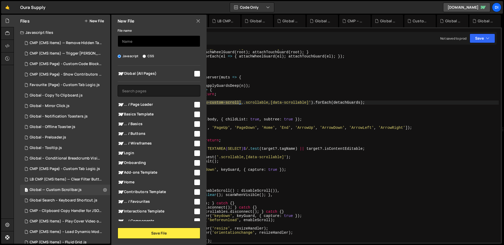
click at [149, 41] on input "text" at bounding box center [159, 41] width 83 height 12
type input "CMP (CMS Page) - Rich Text Highlight Pill"
click at [198, 74] on input "checkbox" at bounding box center [197, 74] width 6 height 6
checkbox input "true"
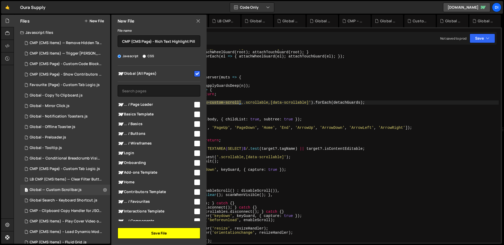
click at [166, 232] on button "Save File" at bounding box center [159, 233] width 83 height 11
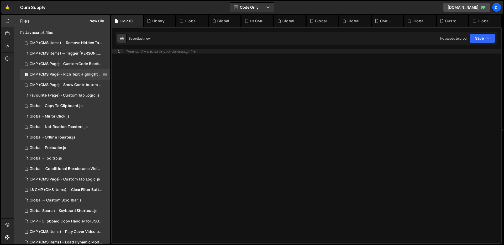
click at [224, 59] on div "Type cmd + s to save your Javascript file." at bounding box center [311, 150] width 377 height 202
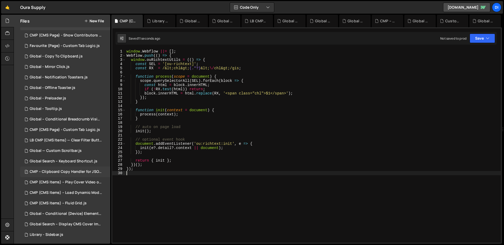
scroll to position [55, 0]
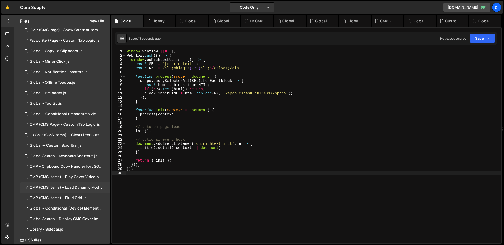
click at [75, 186] on div "CMP (CMS Items) – Load Dynamic Modal (AJAX).js" at bounding box center [66, 187] width 72 height 5
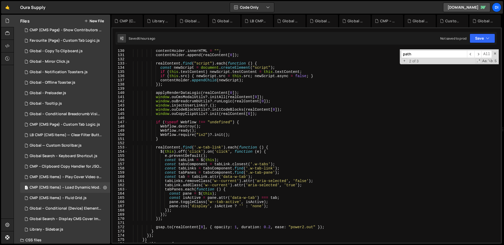
scroll to position [544, 0]
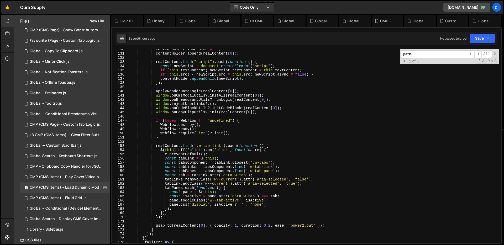
type textarea "window.ouCopyClipUtils?.init(realContent[0]);"
click at [267, 112] on div "contentHolder . innerHTML = "" ; contentHolder . append ( realContent [ 0 ]) ; …" at bounding box center [313, 148] width 371 height 202
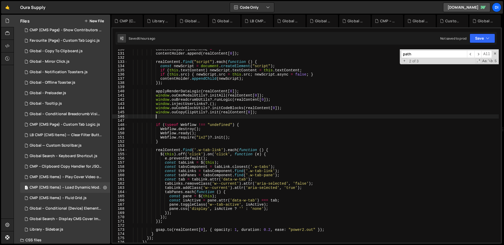
scroll to position [0, 2]
paste textarea "window.ouRichtextUtils.init(modalEl);"
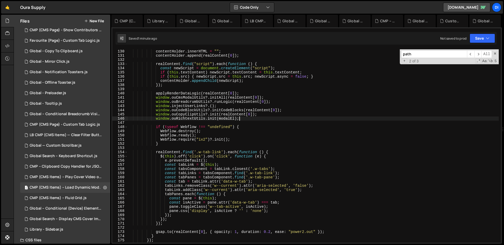
scroll to position [537, 0]
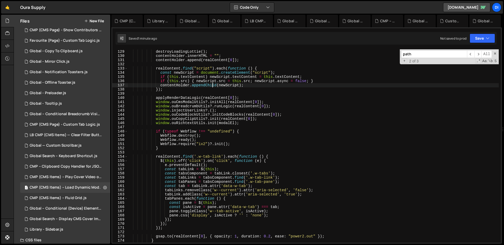
click at [212, 85] on div "onComplete : ( ) => { destroyLoadingLottie ( ) ; contentHolder . innerHTML = ""…" at bounding box center [313, 146] width 371 height 202
type textarea "contentHolder.appendChild(newScript);"
click at [191, 92] on div "onComplete : ( ) => { destroyLoadingLottie ( ) ; contentHolder . innerHTML = ""…" at bounding box center [313, 146] width 371 height 202
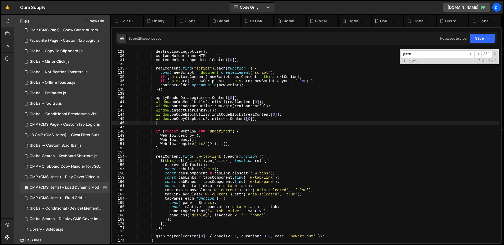
click at [246, 123] on div "onComplete : ( ) => { destroyLoadingLottie ( ) ; contentHolder . innerHTML = ""…" at bounding box center [313, 146] width 371 height 202
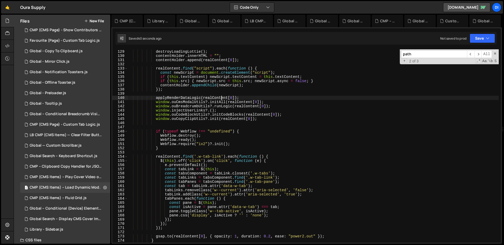
click at [222, 96] on div "onComplete : ( ) => { destroyLoadingLottie ( ) ; contentHolder . innerHTML = ""…" at bounding box center [313, 146] width 371 height 202
type textarea "})();"
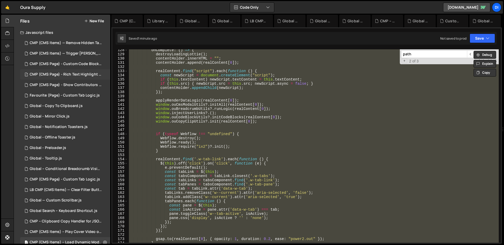
click at [66, 72] on div "1 CMP (CMS Page) - Rich Text Highlight Pill.js 0" at bounding box center [66, 74] width 92 height 10
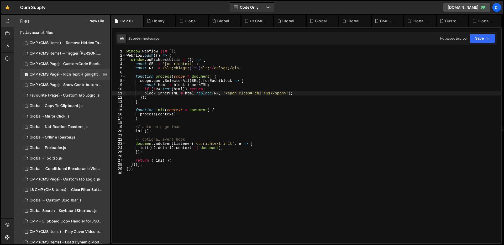
click at [253, 95] on div "window . Webflow ||= [ ] ; Webflow . push (( ) => { window . ouRichtextUtils = …" at bounding box center [312, 150] width 375 height 202
type textarea "});"
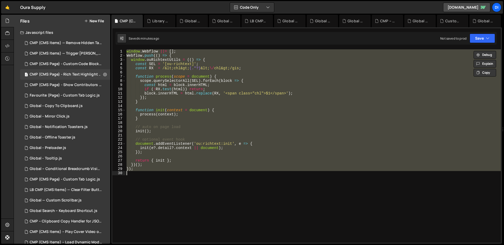
paste textarea
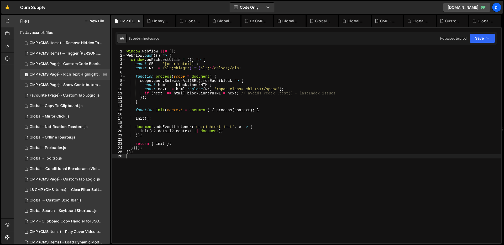
type textarea "});"
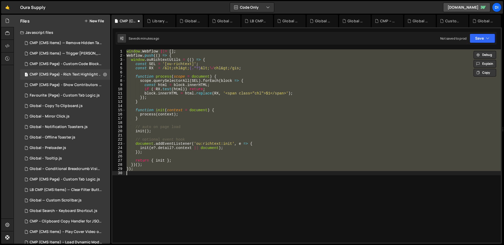
paste textarea
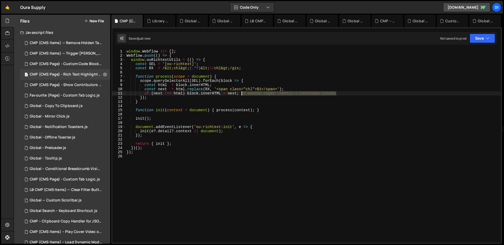
drag, startPoint x: 350, startPoint y: 94, endPoint x: 241, endPoint y: 94, distance: 108.9
click at [241, 94] on div "window . Webflow ||= [ ] ; Webflow . push (( ) => { window . ouRichtextUtils = …" at bounding box center [312, 150] width 375 height 202
type textarea "if (next !== html) block.innerHTML = next;"
click at [241, 94] on div "window . Webflow ||= [ ] ; Webflow . push (( ) => { window . ouRichtextUtils = …" at bounding box center [312, 150] width 375 height 202
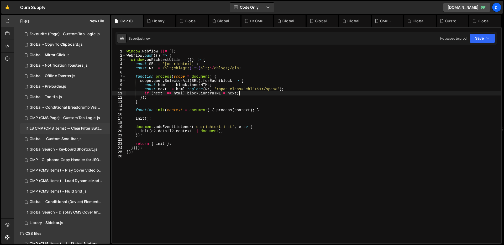
scroll to position [84, 0]
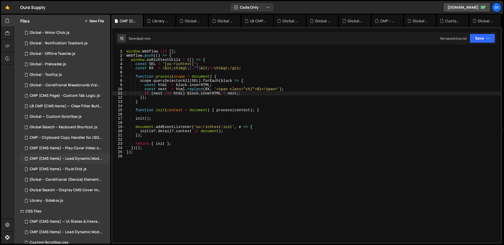
click at [76, 162] on div "1 CMP (CMS Items) – Load Dynamic Modal (AJAX).js 0" at bounding box center [66, 159] width 92 height 10
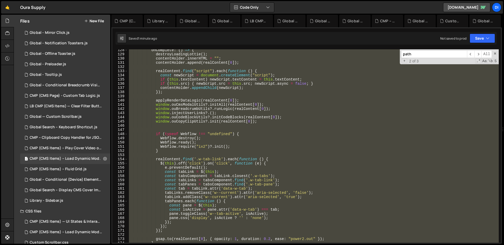
click at [234, 144] on div "onComplete : ( ) => { destroyLoadingLottie ( ) ; contentHolder . innerHTML = ""…" at bounding box center [313, 145] width 371 height 193
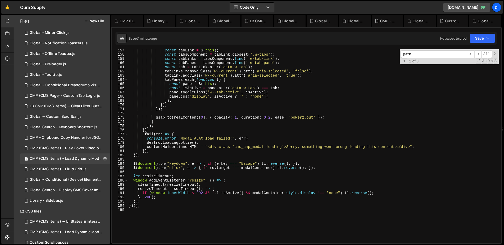
scroll to position [720, 0]
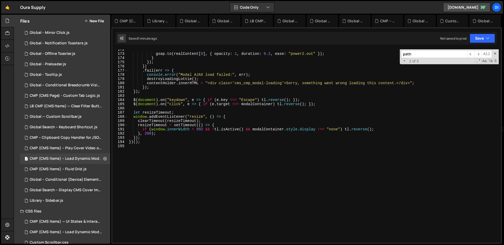
click at [234, 144] on div "gsap . to ( realContent [ 0 ] , { opacity : 1 , duration : 0.2 , ease : "power2…" at bounding box center [313, 148] width 371 height 202
type textarea "})();"
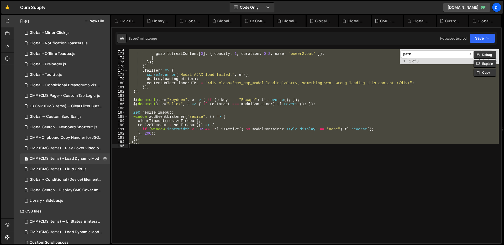
paste textarea
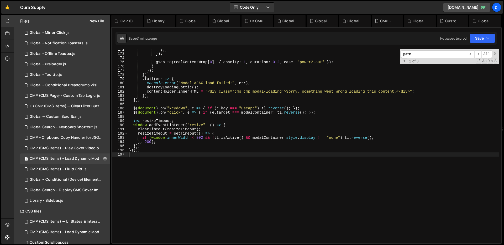
click at [234, 144] on div "}) ; }) ; gsap . to ( realContentWrap [ 0 ] , { opacity : 1 , duration : 0.2 , …" at bounding box center [313, 148] width 371 height 202
click at [222, 108] on div "}) ; }) ; gsap . to ( realContentWrap [ 0 ] , { opacity : 1 , duration : 0.2 , …" at bounding box center [313, 148] width 371 height 202
type textarea "$(document).on("keydown", e => { if (e.key === "Escape") tl.reverse(); });"
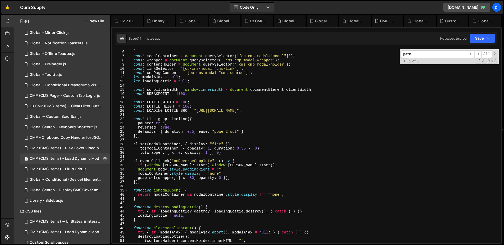
scroll to position [0, 0]
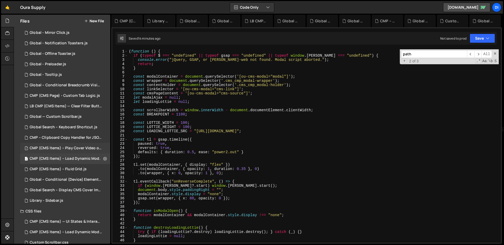
click at [74, 149] on div "CMP (CMS Items) – Play Cover Video on Hover.js" at bounding box center [66, 148] width 72 height 5
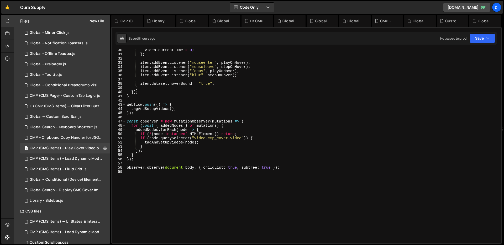
scroll to position [124, 0]
click at [172, 174] on div "video . currentTime = 0 ; } ; item . addEventListener ( "mouseenter" , playOnHo…" at bounding box center [312, 148] width 373 height 202
click at [186, 145] on div "video . currentTime = 0 ; } ; item . addEventListener ( "mouseenter" , playOnHo…" at bounding box center [312, 148] width 373 height 202
type textarea "}"
click at [205, 101] on div "video . currentTime = 0 ; } ; item . addEventListener ( "mouseenter" , playOnHo…" at bounding box center [312, 148] width 373 height 202
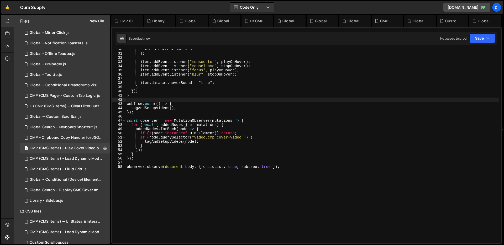
type textarea "observer.observe(document.body, { childList: true, subtree: true });"
